Goal: Task Accomplishment & Management: Manage account settings

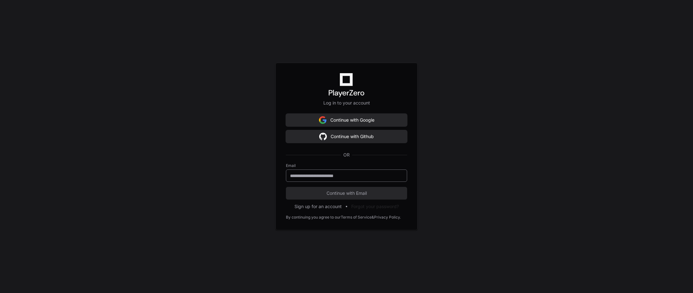
click at [348, 172] on div at bounding box center [346, 176] width 121 height 12
click at [352, 180] on div at bounding box center [346, 176] width 121 height 12
click at [352, 177] on input "email" at bounding box center [346, 176] width 113 height 6
type input "**********"
click at [352, 197] on button "Continue with Email" at bounding box center [346, 193] width 121 height 13
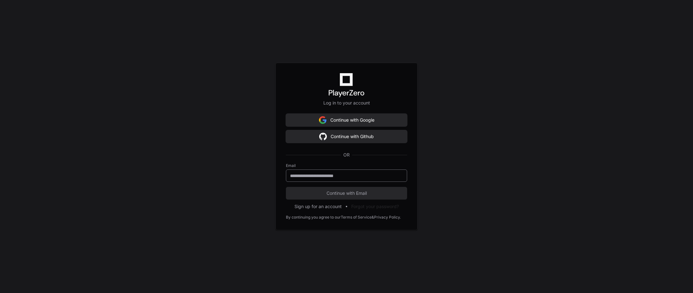
click at [318, 177] on input "email" at bounding box center [346, 176] width 113 height 6
type input "**********"
click at [339, 196] on span "Continue with Email" at bounding box center [346, 193] width 121 height 6
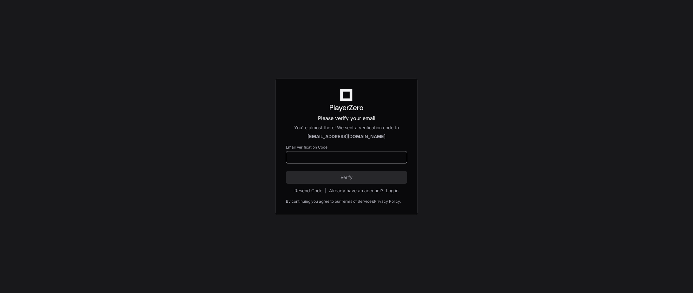
click at [340, 159] on input at bounding box center [346, 157] width 113 height 6
click at [483, 188] on div "Please verify your email You're almost there! We sent a verification code to jh…" at bounding box center [346, 146] width 693 height 293
click at [376, 157] on input at bounding box center [346, 157] width 113 height 6
drag, startPoint x: 472, startPoint y: 126, endPoint x: 467, endPoint y: 126, distance: 4.8
click at [472, 126] on div "Please verify your email You're almost there! We sent a verification code to jh…" at bounding box center [346, 146] width 693 height 293
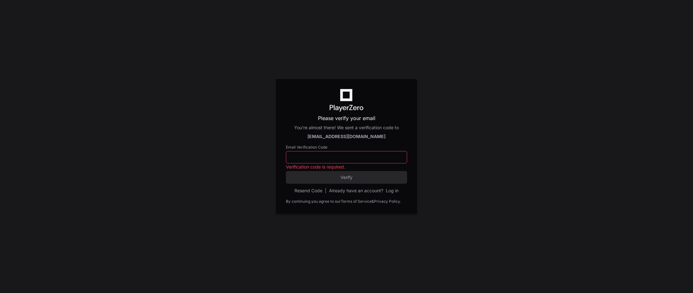
click at [353, 193] on div "Already have an account? Log in" at bounding box center [363, 191] width 69 height 6
click at [395, 189] on button "Log in" at bounding box center [392, 191] width 13 height 6
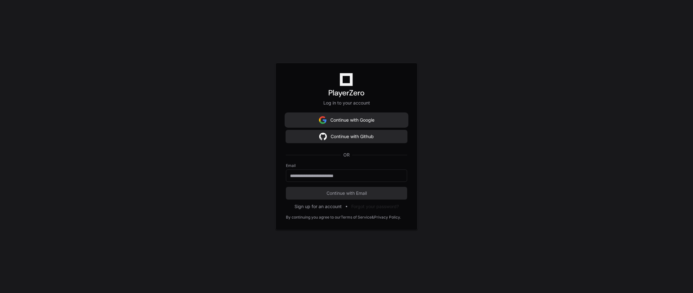
click at [364, 124] on button "Continue with Google" at bounding box center [346, 120] width 121 height 13
click at [349, 123] on button "Continue with Google" at bounding box center [346, 120] width 121 height 13
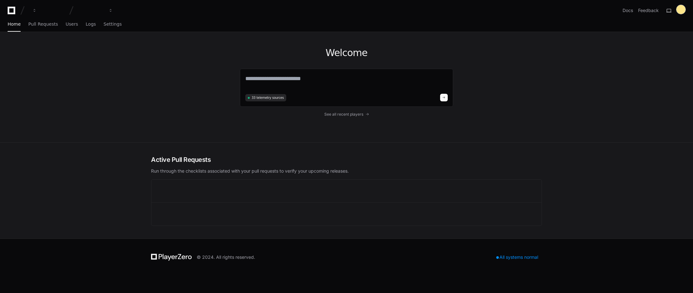
click at [677, 9] on div at bounding box center [680, 9] width 9 height 9
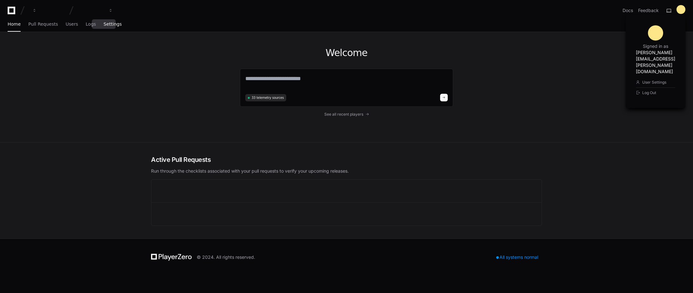
click at [111, 24] on span "Settings" at bounding box center [112, 24] width 18 height 4
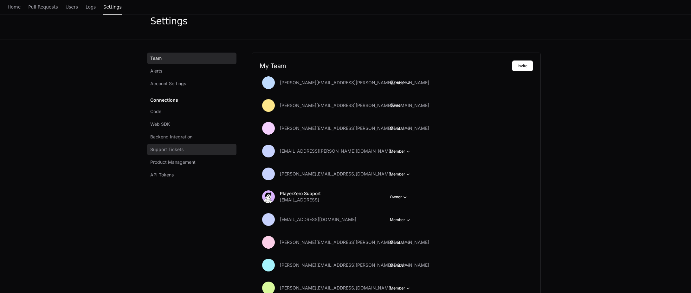
scroll to position [32, 0]
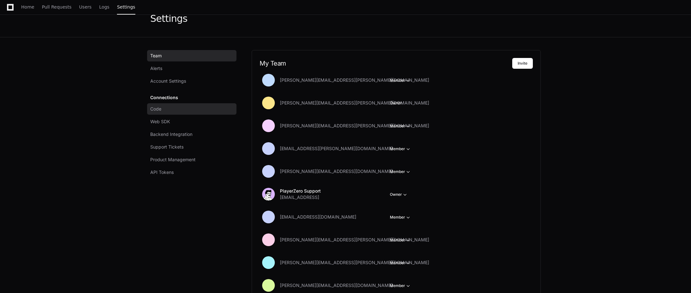
click at [180, 105] on link "Code" at bounding box center [191, 108] width 89 height 11
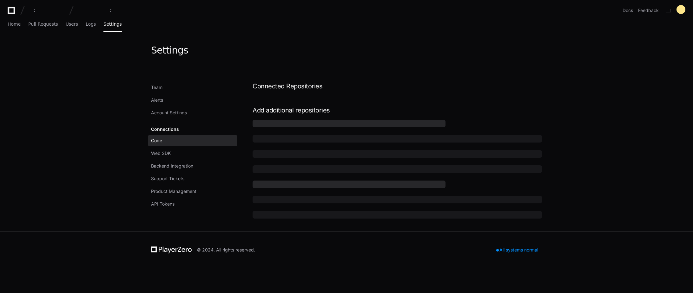
click at [589, 92] on app-setting "Settings Team Alerts Account Settings Connections Code Web SDK Backend Integrat…" at bounding box center [346, 131] width 693 height 199
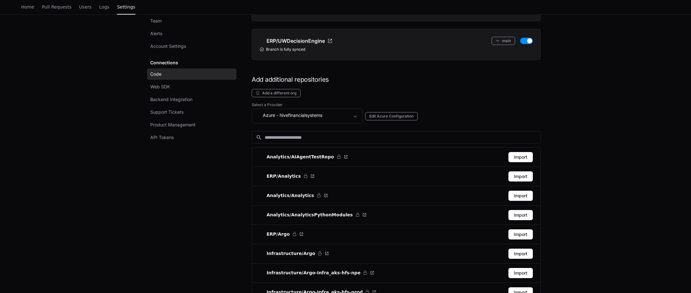
scroll to position [222, 0]
click at [323, 115] on span "- hivefinancialsystems" at bounding box center [300, 116] width 46 height 6
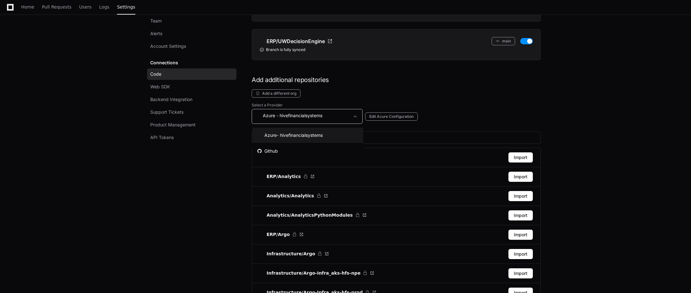
click at [323, 115] on div at bounding box center [345, 146] width 691 height 293
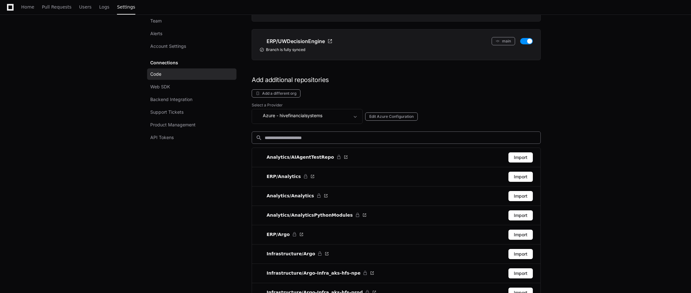
click at [329, 134] on div "search" at bounding box center [396, 138] width 289 height 12
drag, startPoint x: 232, startPoint y: 184, endPoint x: 245, endPoint y: 173, distance: 17.8
click at [286, 139] on input at bounding box center [401, 138] width 272 height 6
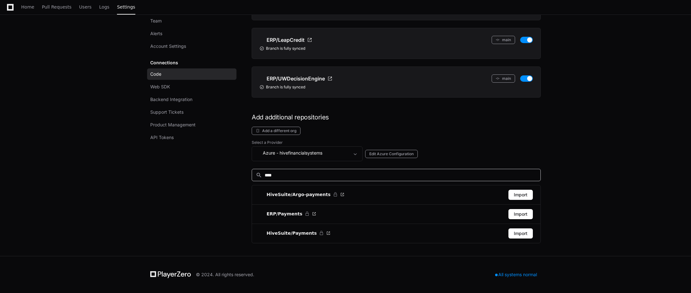
scroll to position [184, 0]
type input "******"
click at [524, 237] on button "Import" at bounding box center [521, 234] width 24 height 10
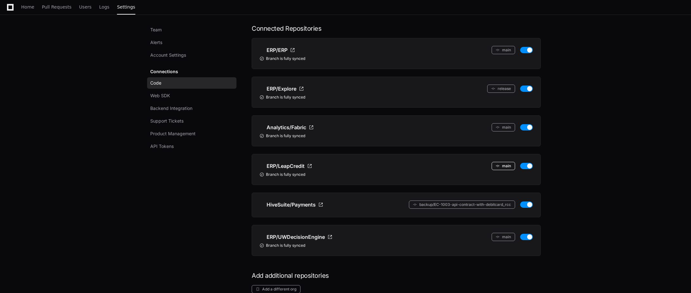
scroll to position [40, 0]
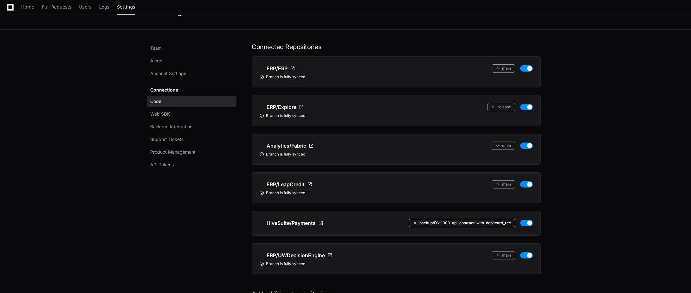
click at [495, 224] on button "backup/EC-1003-api-contract-with-debitcard_rcc" at bounding box center [462, 223] width 106 height 8
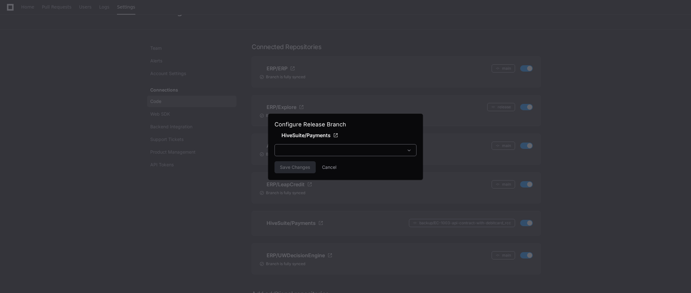
click at [372, 152] on div at bounding box center [341, 150] width 125 height 6
click at [387, 147] on div at bounding box center [341, 150] width 125 height 6
click at [384, 152] on div at bounding box center [341, 150] width 125 height 6
click at [409, 150] on span at bounding box center [409, 150] width 6 height 6
click at [576, 123] on div at bounding box center [345, 146] width 691 height 293
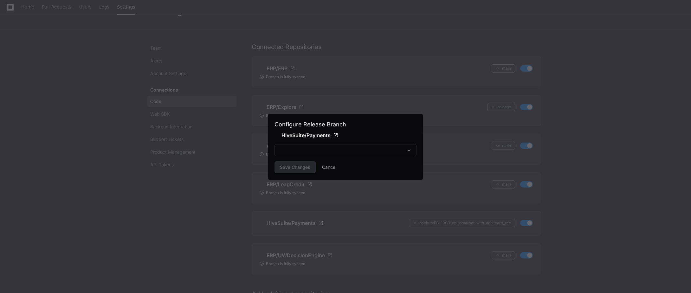
scroll to position [40, 0]
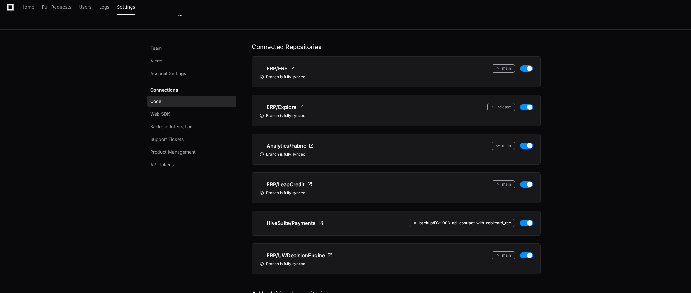
click at [467, 220] on button "backup/EC-1003-api-contract-with-debitcard_rcc" at bounding box center [462, 223] width 106 height 8
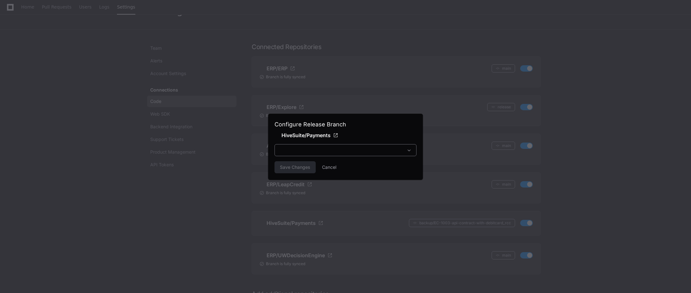
click at [348, 149] on div at bounding box center [341, 150] width 125 height 6
click at [330, 165] on button "Cancel" at bounding box center [329, 167] width 14 height 12
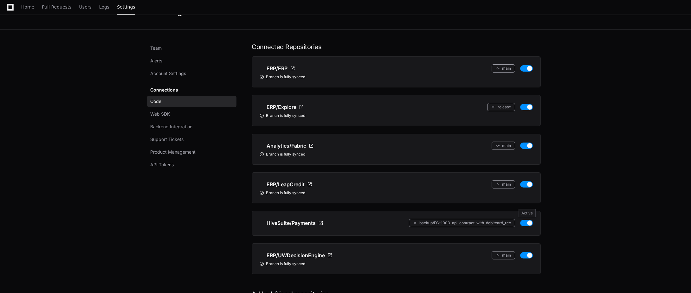
click at [530, 224] on button "button" at bounding box center [526, 223] width 13 height 6
click at [489, 225] on button "backup/EC-1003-api-contract-with-debitcard_rcc" at bounding box center [462, 223] width 106 height 8
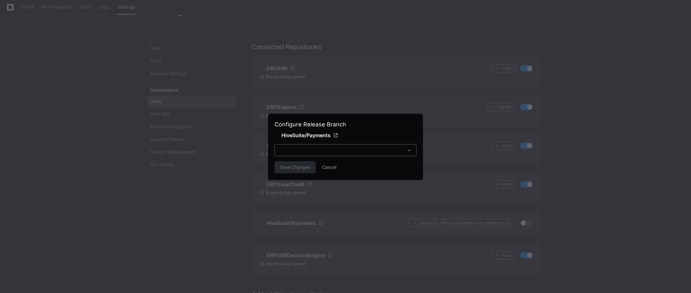
click at [334, 153] on div at bounding box center [346, 150] width 142 height 12
click at [343, 152] on div at bounding box center [341, 150] width 125 height 6
click at [338, 164] on div "Save Changes Cancel" at bounding box center [346, 167] width 142 height 12
click at [338, 165] on div "Save Changes Cancel" at bounding box center [346, 167] width 142 height 12
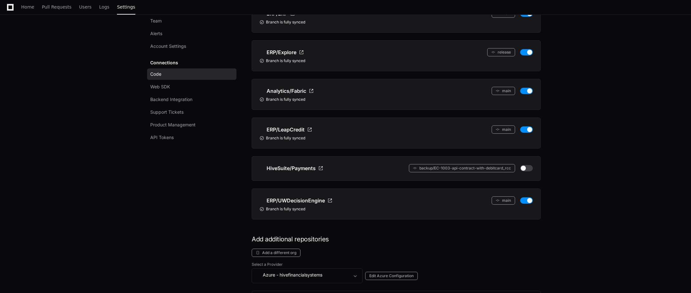
scroll to position [95, 0]
click at [473, 172] on li "HiveSuite/Payments backup/EC-1003-api-contract-with-debitcard_rcc" at bounding box center [396, 168] width 289 height 25
click at [473, 169] on button "backup/EC-1003-api-contract-with-debitcard_rcc" at bounding box center [462, 168] width 106 height 8
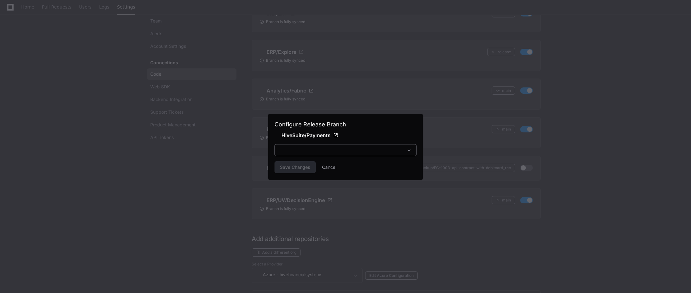
click at [359, 152] on div at bounding box center [341, 150] width 125 height 6
click at [361, 151] on div at bounding box center [341, 150] width 125 height 6
click at [330, 169] on button "Cancel" at bounding box center [329, 167] width 14 height 12
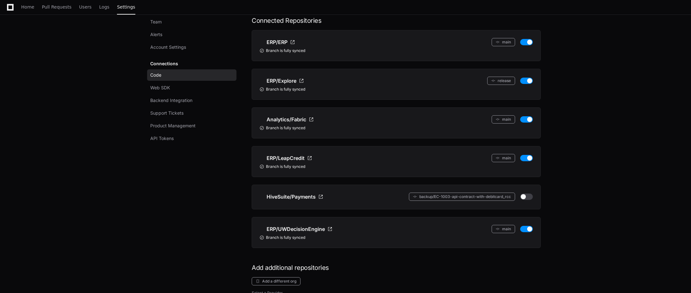
scroll to position [63, 0]
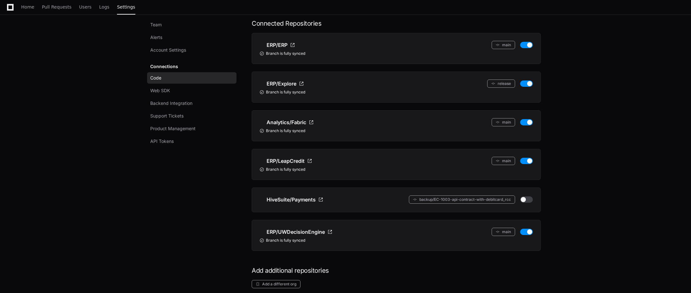
drag, startPoint x: 245, startPoint y: 196, endPoint x: 288, endPoint y: 206, distance: 44.2
click at [454, 199] on button "backup/EC-1003-api-contract-with-debitcard_rcc" at bounding box center [462, 200] width 106 height 8
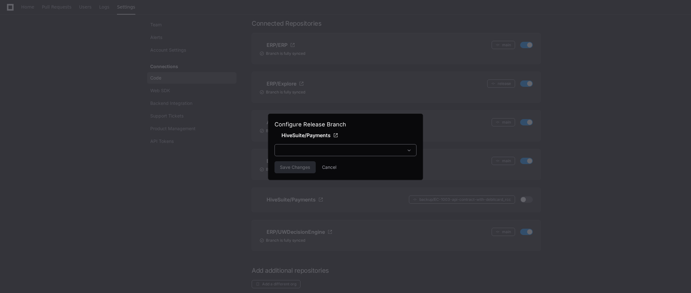
click at [364, 151] on div at bounding box center [341, 150] width 125 height 6
click at [333, 168] on button "Cancel" at bounding box center [329, 167] width 14 height 12
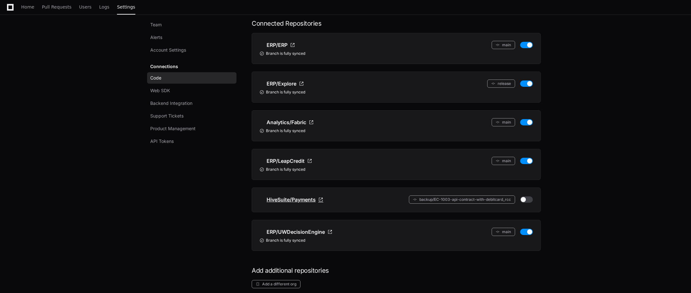
click at [306, 199] on span "HiveSuite/Payments" at bounding box center [291, 200] width 49 height 8
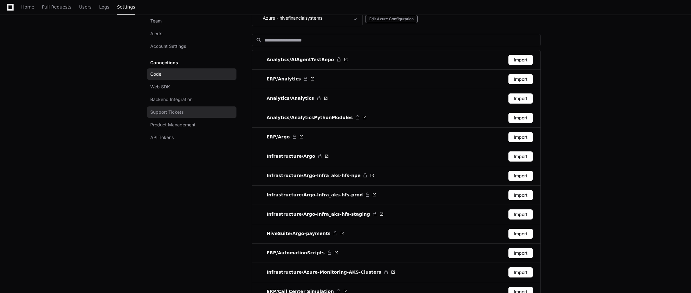
scroll to position [0, 0]
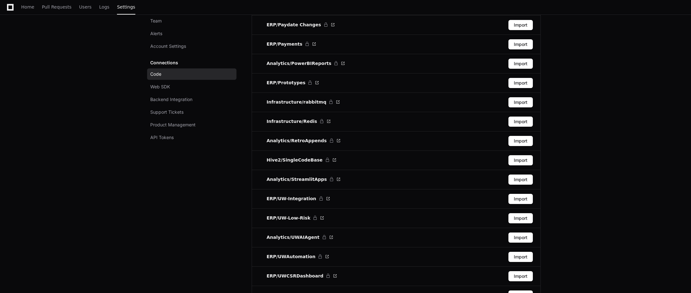
scroll to position [1269, 0]
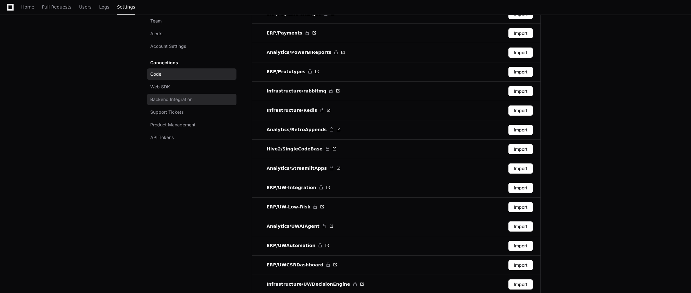
click at [192, 103] on link "Backend Integration" at bounding box center [191, 99] width 89 height 11
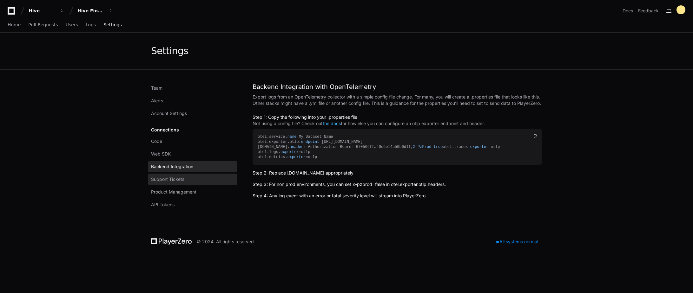
click at [190, 177] on link "Support Tickets" at bounding box center [192, 179] width 89 height 11
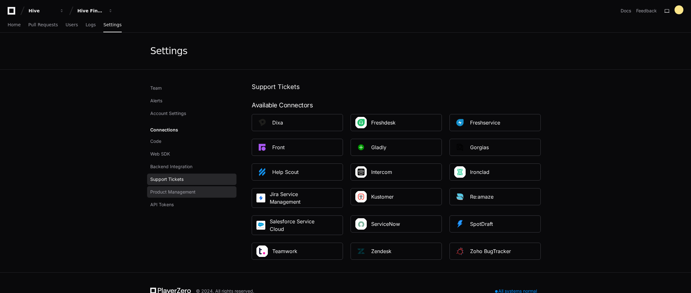
click at [205, 190] on link "Product Management" at bounding box center [191, 191] width 89 height 11
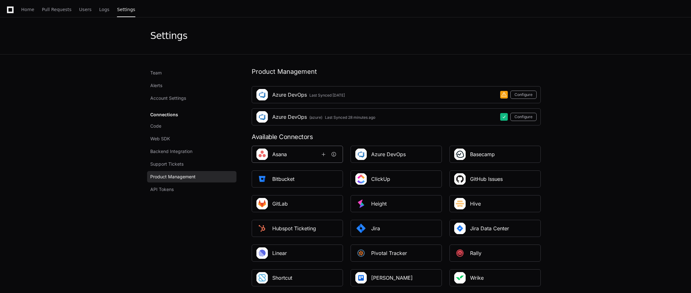
scroll to position [83, 0]
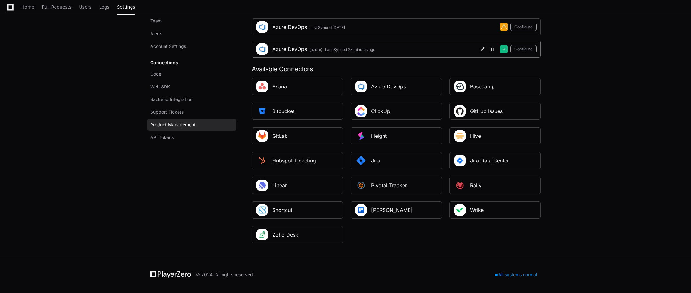
click at [334, 54] on div "Azure DevOps (azure) Last Synced 28 minutes ago Configure" at bounding box center [396, 49] width 289 height 17
click at [524, 50] on button "Configure" at bounding box center [524, 49] width 26 height 8
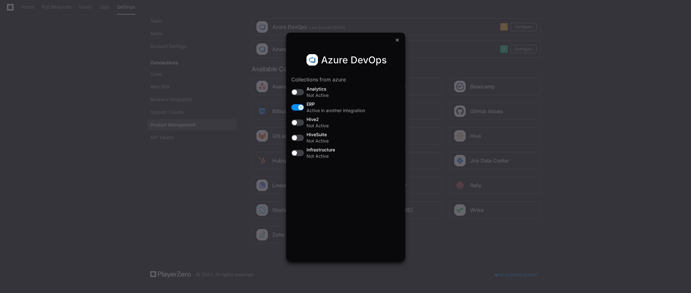
click at [296, 137] on button "button" at bounding box center [297, 138] width 13 height 6
click at [397, 41] on div at bounding box center [398, 40] width 8 height 8
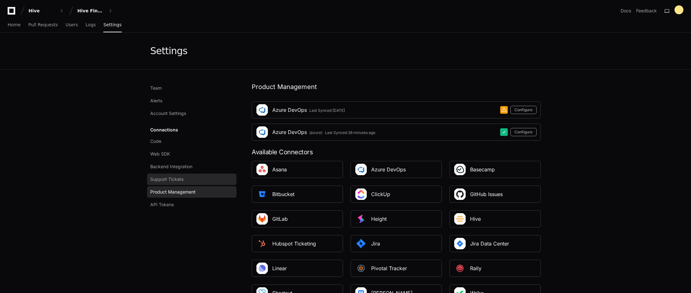
click at [182, 179] on span "Support Tickets" at bounding box center [166, 179] width 33 height 6
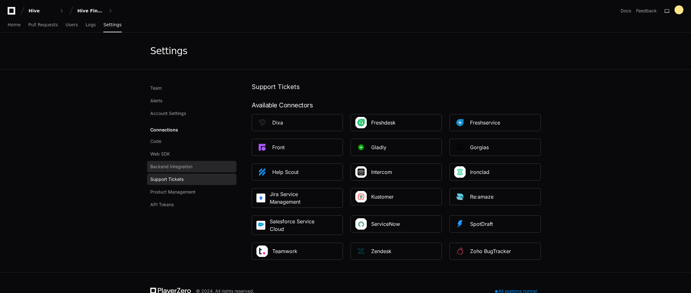
click at [186, 169] on span "Backend Integration" at bounding box center [171, 167] width 42 height 6
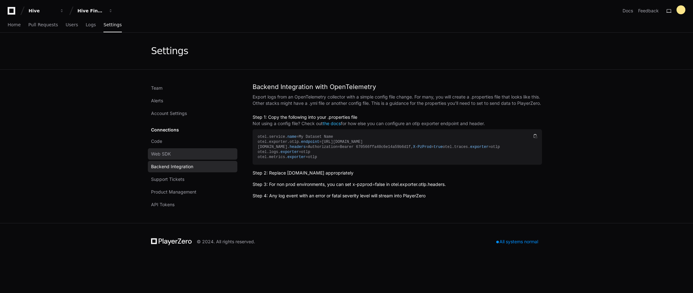
click at [181, 157] on link "Web SDK" at bounding box center [192, 153] width 89 height 11
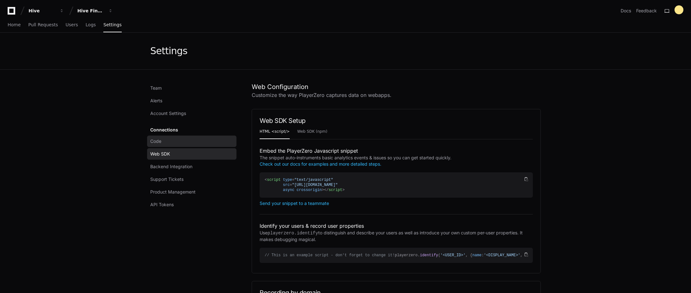
click at [180, 143] on link "Code" at bounding box center [191, 141] width 89 height 11
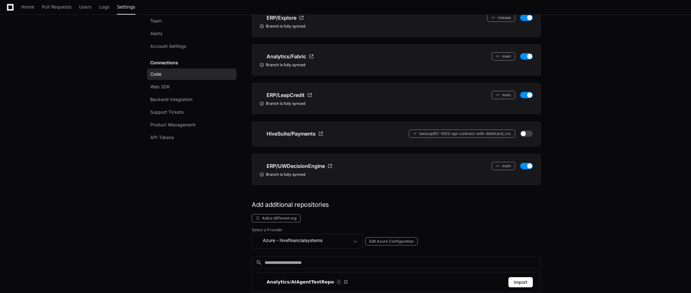
scroll to position [127, 0]
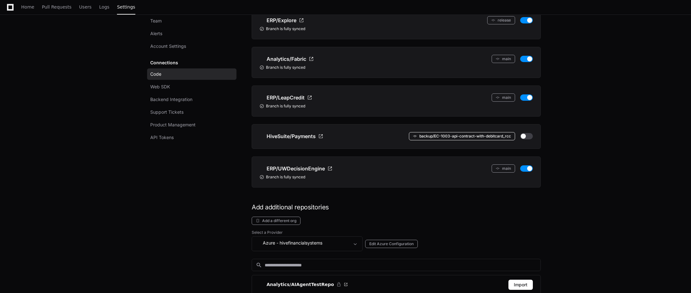
click at [483, 134] on button "backup/EC-1003-api-contract-with-debitcard_rcc" at bounding box center [462, 136] width 106 height 8
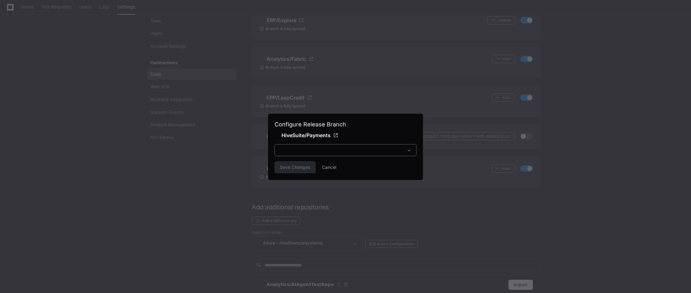
click at [377, 149] on div at bounding box center [341, 150] width 125 height 6
click at [444, 188] on div at bounding box center [345, 146] width 691 height 293
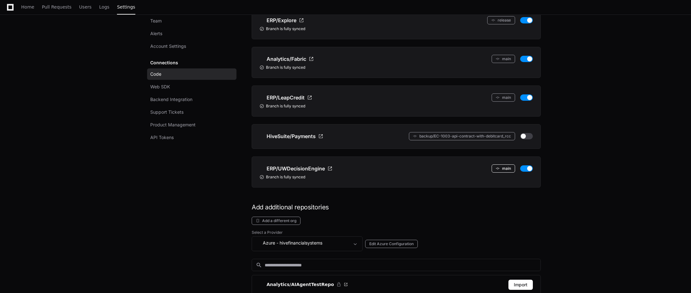
click at [493, 168] on button "main" at bounding box center [503, 169] width 23 height 8
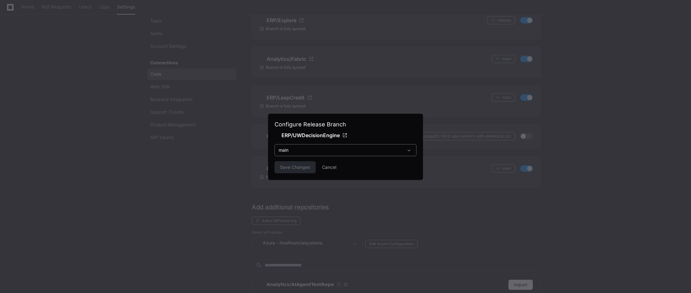
click at [409, 151] on span at bounding box center [409, 150] width 6 height 6
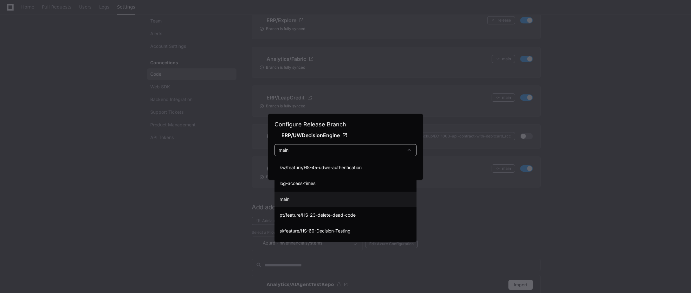
click at [408, 148] on div at bounding box center [345, 146] width 691 height 293
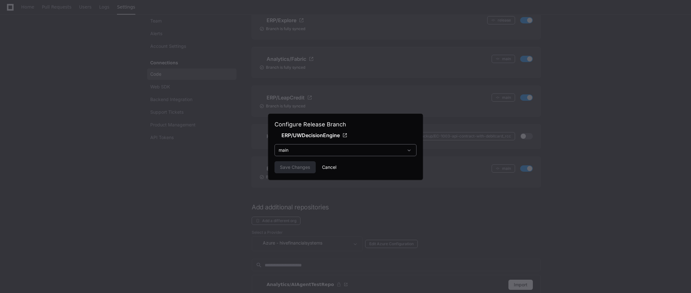
click at [336, 169] on button "Cancel" at bounding box center [329, 167] width 14 height 12
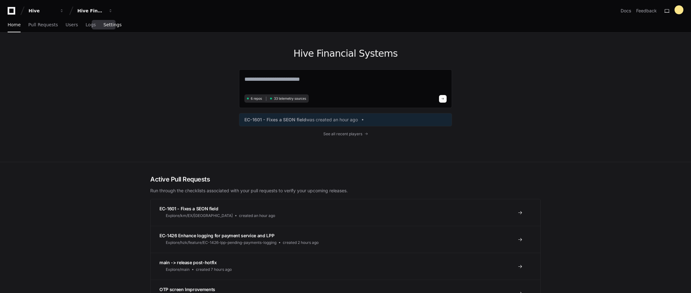
click at [109, 29] on link "Settings" at bounding box center [112, 25] width 18 height 15
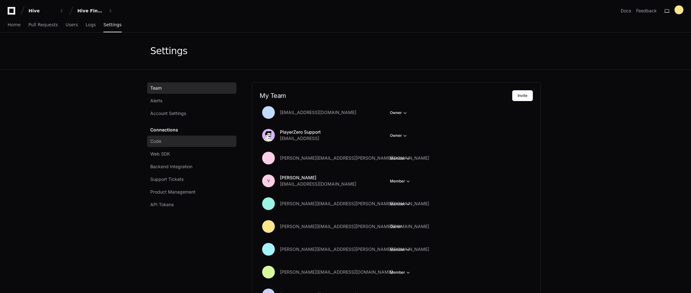
click at [176, 143] on link "Code" at bounding box center [191, 141] width 89 height 11
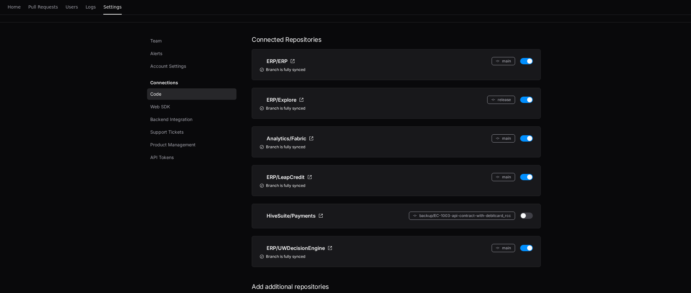
scroll to position [63, 0]
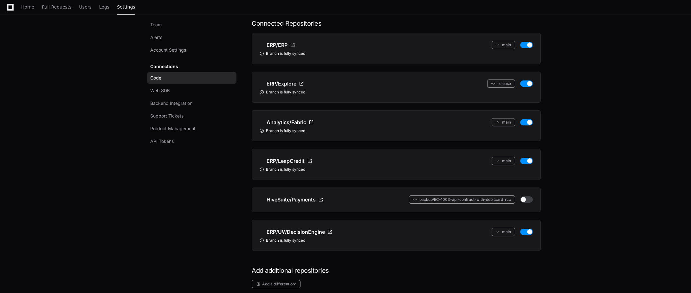
click at [304, 216] on ul "ERP/ERP main Branch is fully synced ERP/Explore release Branch is fully synced …" at bounding box center [396, 142] width 289 height 218
click at [430, 201] on button "backup/EC-1003-api-contract-with-debitcard_rcc" at bounding box center [462, 200] width 106 height 8
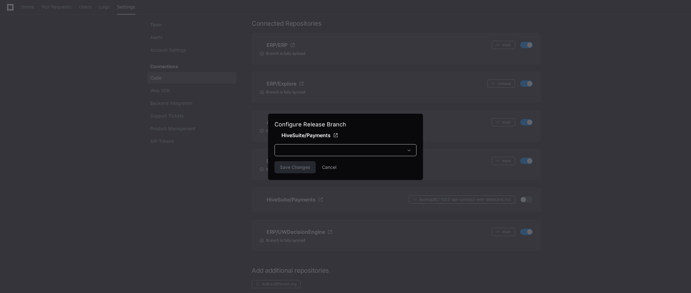
click at [371, 153] on div at bounding box center [341, 150] width 125 height 6
click at [376, 151] on div at bounding box center [341, 150] width 125 height 6
click at [334, 171] on button "Cancel" at bounding box center [329, 167] width 14 height 12
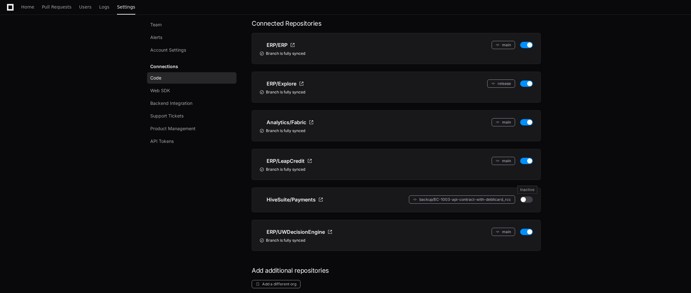
click at [531, 202] on button "button" at bounding box center [526, 200] width 13 height 6
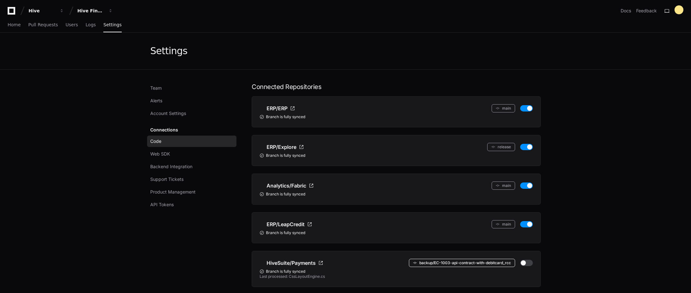
drag, startPoint x: 467, startPoint y: 271, endPoint x: 470, endPoint y: 264, distance: 8.0
click at [470, 264] on button "backup/EC-1003-api-contract-with-debitcard_rcc" at bounding box center [462, 263] width 106 height 8
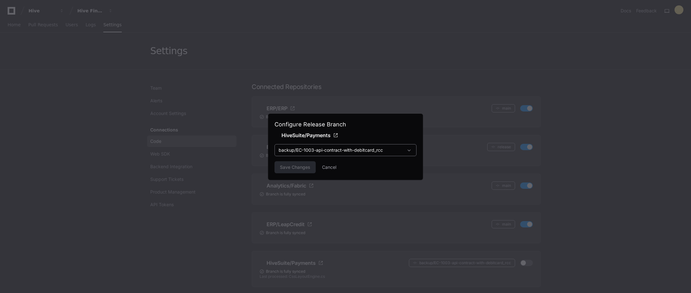
click at [367, 149] on span "backup/EC-1003-api-contract-with-debitcard_rcc" at bounding box center [331, 149] width 104 height 5
click at [378, 151] on div at bounding box center [345, 146] width 691 height 293
click at [369, 147] on div "backup/EC-1003-api-contract-with-debitcard_rcc" at bounding box center [341, 150] width 125 height 6
click at [350, 168] on span "backup/EC-1003-api-contract-with-debitcard_rcc" at bounding box center [332, 168] width 104 height 6
click at [325, 151] on span "backup/EC-1003-api-contract-with-debitcard_rcc" at bounding box center [331, 149] width 104 height 5
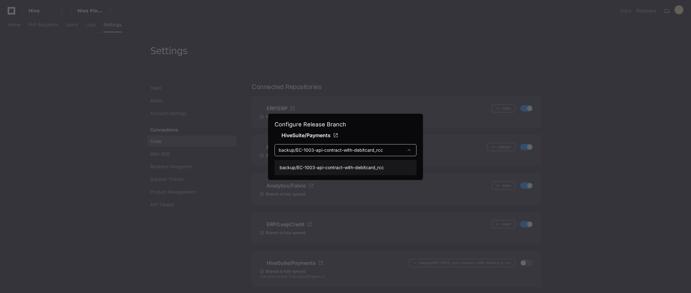
click at [344, 143] on div at bounding box center [345, 146] width 691 height 293
click at [344, 166] on div "Save Changes Cancel" at bounding box center [346, 167] width 142 height 12
click at [331, 168] on button "Cancel" at bounding box center [329, 167] width 14 height 12
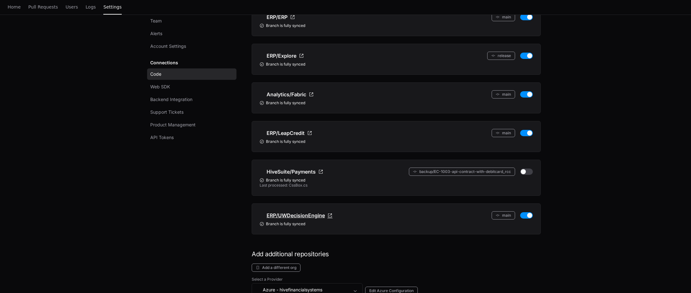
scroll to position [95, 0]
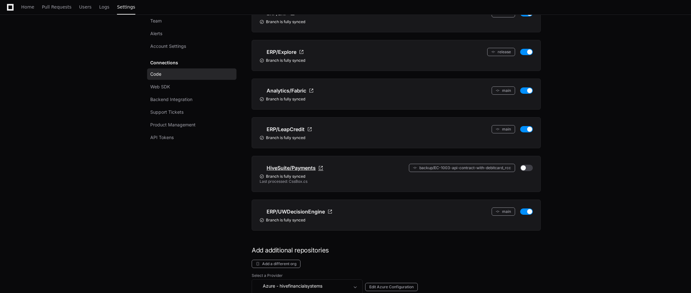
click at [298, 168] on li "HiveSuite/Payments backup/EC-1003-api-contract-with-debitcard_rcc Branch is ful…" at bounding box center [396, 174] width 289 height 36
click at [301, 171] on span "HiveSuite/Payments" at bounding box center [291, 168] width 49 height 8
click at [449, 168] on button "backup/EC-1003-api-contract-with-debitcard_rcc" at bounding box center [462, 168] width 106 height 8
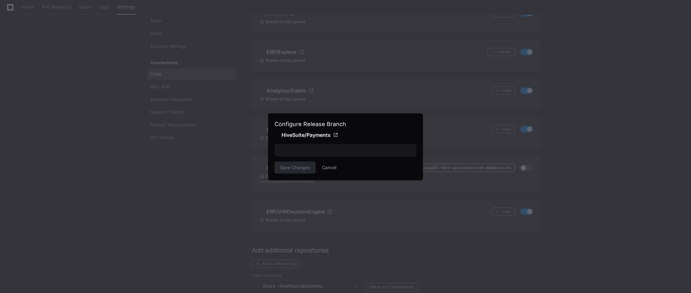
scroll to position [0, 0]
click at [384, 152] on div "backup/EC-1003-api-contract-with-debitcard_rcc" at bounding box center [341, 150] width 125 height 6
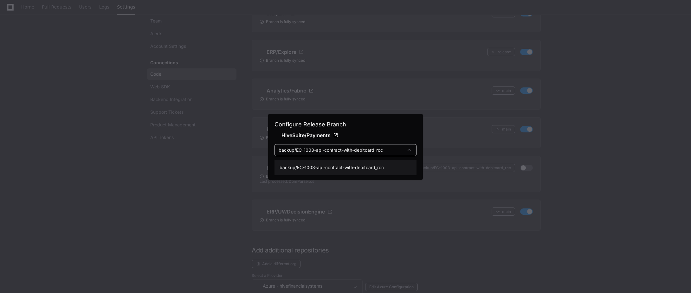
click at [383, 150] on div at bounding box center [345, 146] width 691 height 293
click at [383, 150] on div "backup/EC-1003-api-contract-with-debitcard_rcc" at bounding box center [341, 150] width 125 height 6
click at [383, 150] on div at bounding box center [345, 146] width 691 height 293
drag, startPoint x: 383, startPoint y: 150, endPoint x: 345, endPoint y: 150, distance: 38.4
click at [345, 150] on span "backup/EC-1003-api-contract-with-debitcard_rcc" at bounding box center [331, 149] width 104 height 5
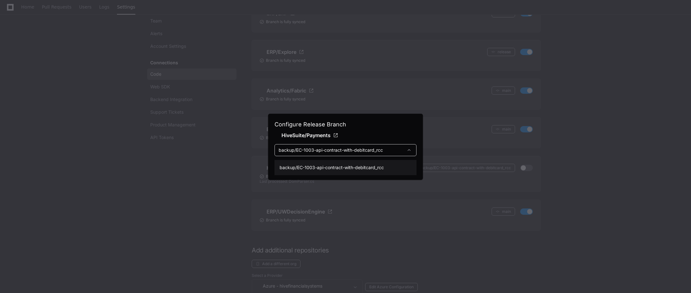
click at [328, 171] on mat-option "backup/EC-1003-api-contract-with-debitcard_rcc" at bounding box center [346, 167] width 142 height 15
click at [326, 169] on button "Cancel" at bounding box center [329, 167] width 14 height 12
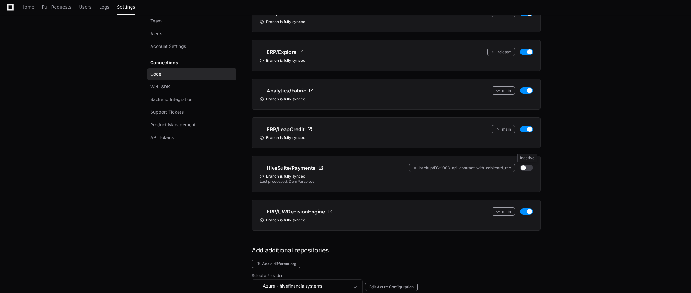
click at [525, 168] on button "button" at bounding box center [526, 168] width 13 height 6
click at [482, 172] on button "backup/EC-1003-api-contract-with-debitcard_rcc" at bounding box center [462, 168] width 106 height 8
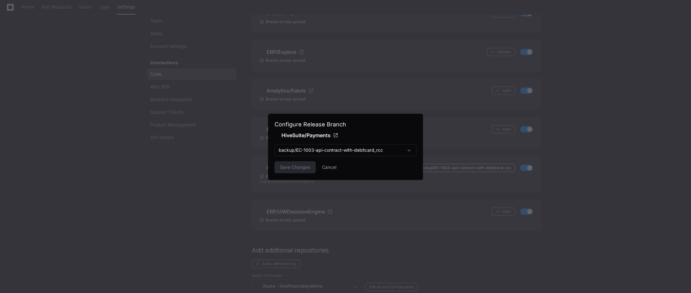
scroll to position [0, 0]
click at [406, 149] on div at bounding box center [410, 150] width 13 height 6
click at [395, 142] on div at bounding box center [345, 146] width 691 height 293
click at [329, 173] on button "Cancel" at bounding box center [329, 167] width 14 height 12
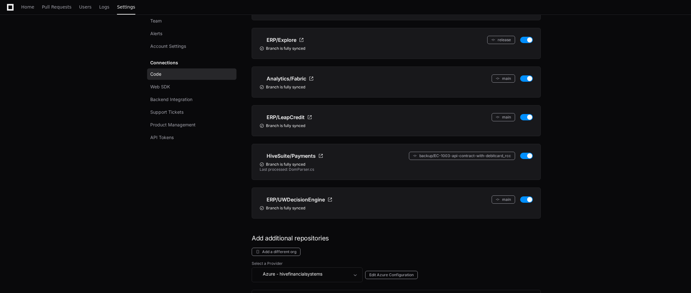
scroll to position [127, 0]
